Goal: Find specific page/section: Find specific page/section

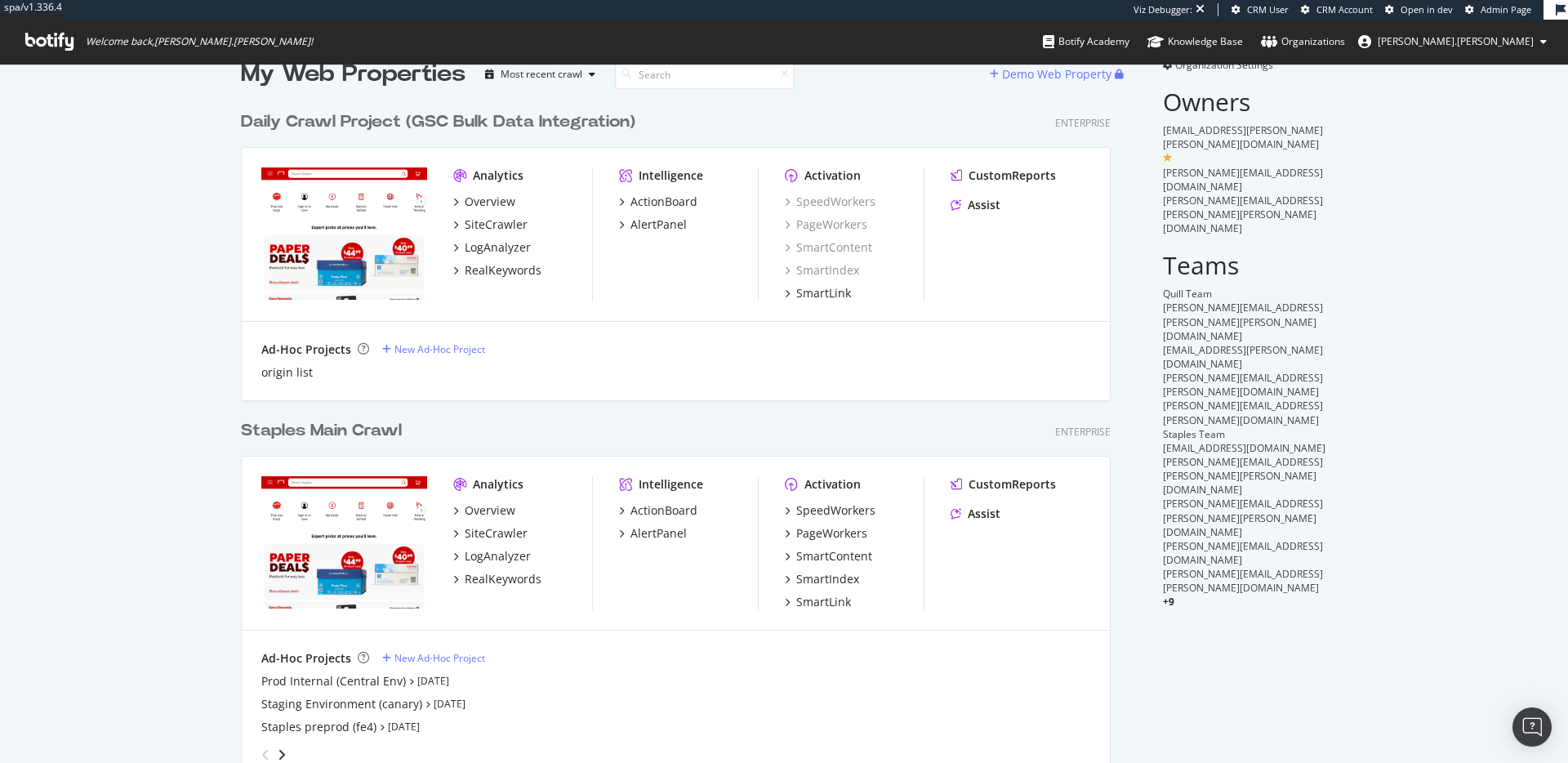
scroll to position [55, 0]
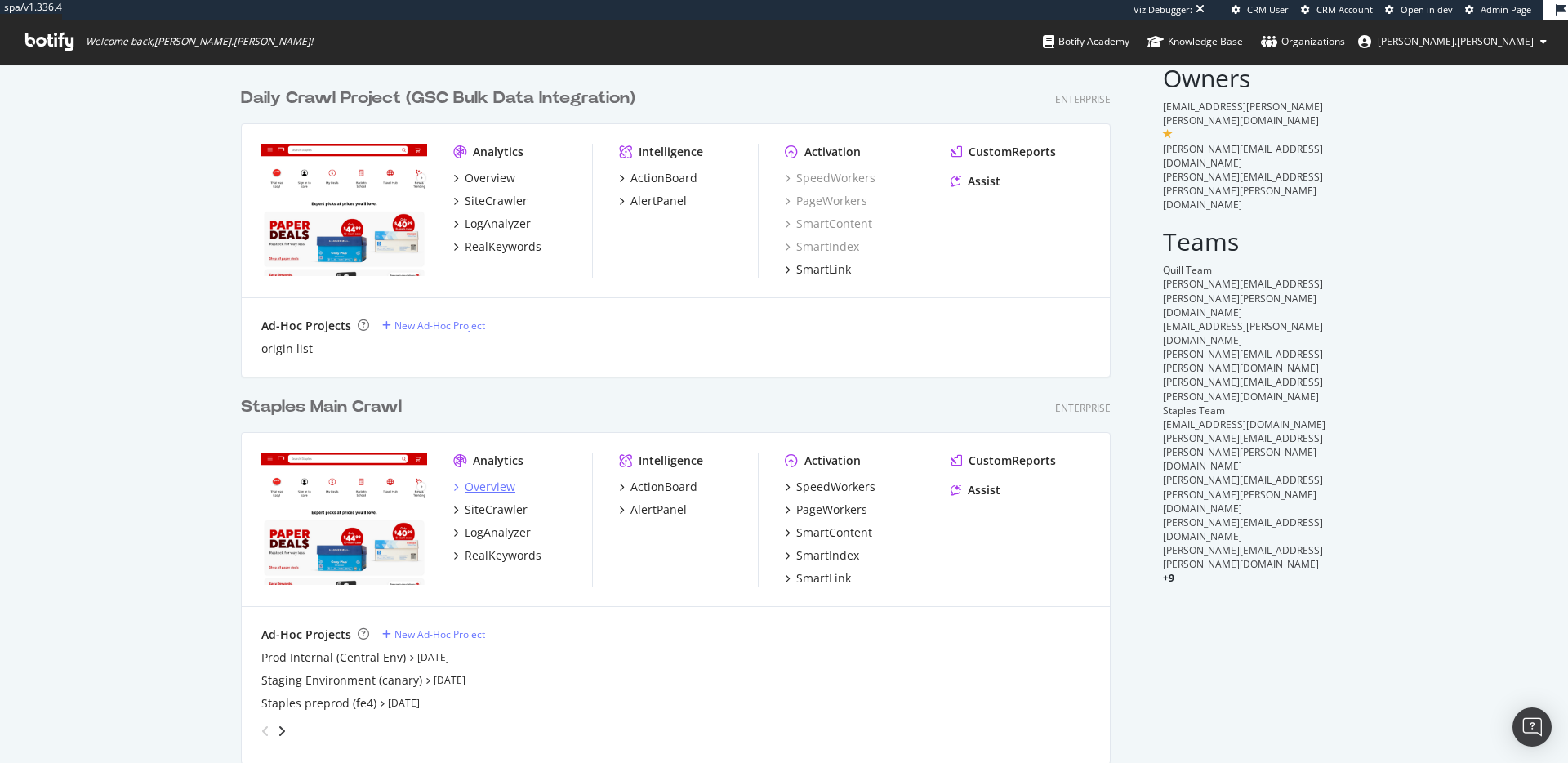
click at [484, 485] on div "Overview" at bounding box center [490, 487] width 50 height 17
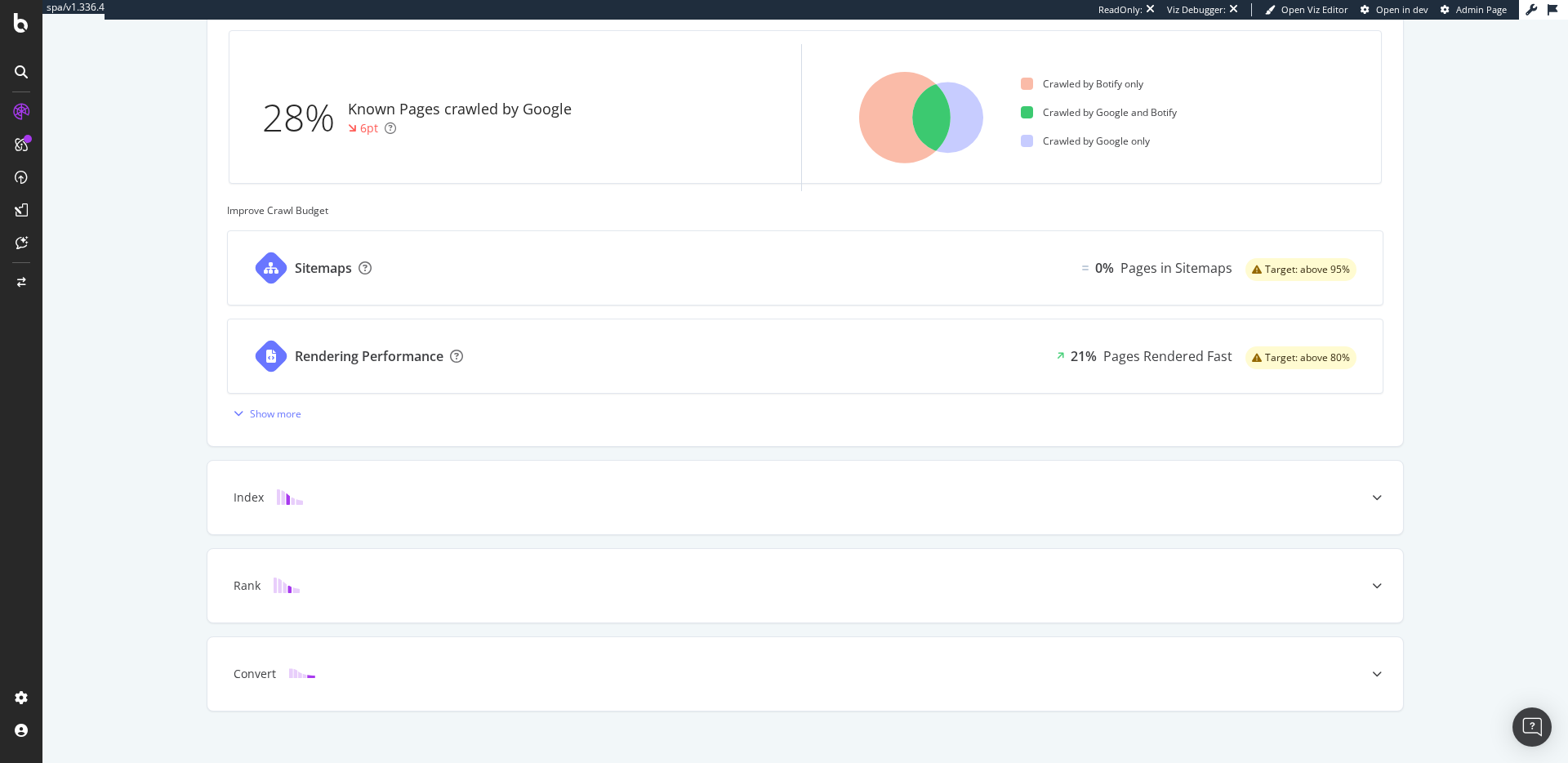
scroll to position [525, 0]
